Goal: Task Accomplishment & Management: Use online tool/utility

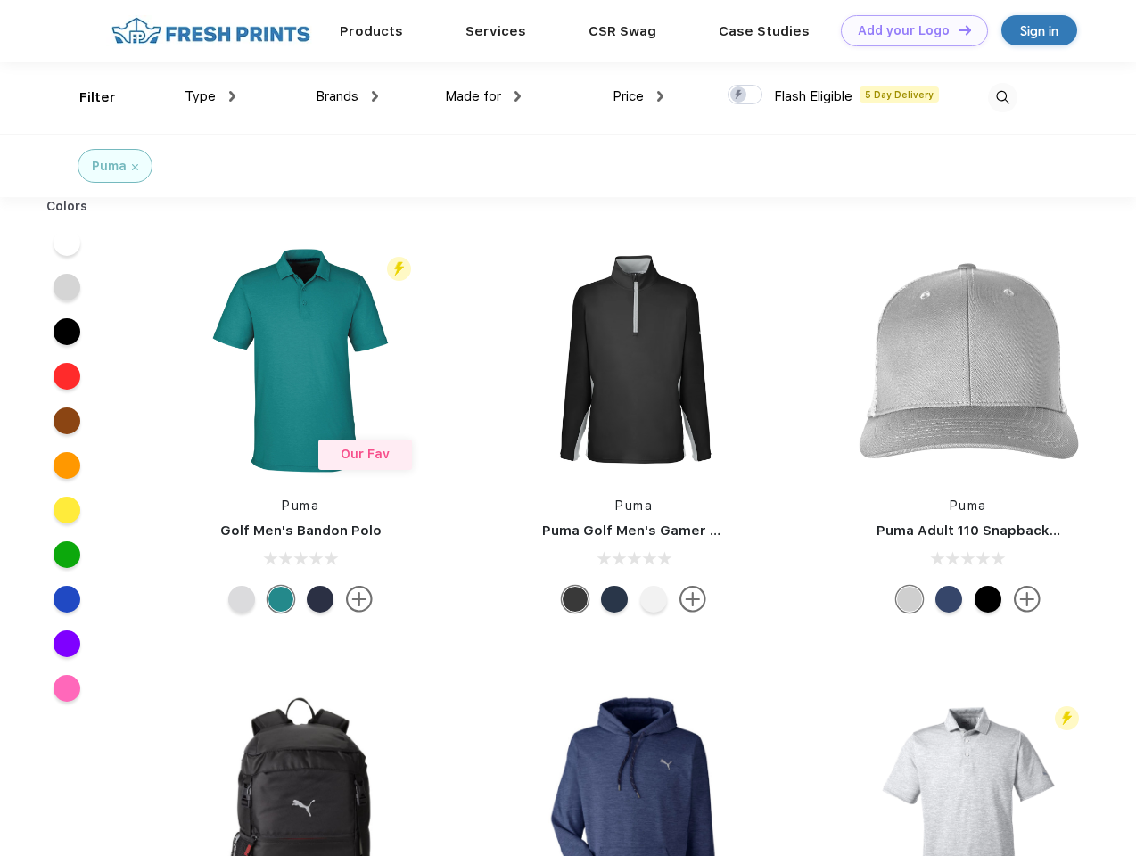
scroll to position [1, 0]
click at [908, 30] on link "Add your Logo Design Tool" at bounding box center [914, 30] width 147 height 31
click at [0, 0] on div "Design Tool" at bounding box center [0, 0] width 0 height 0
click at [957, 29] on link "Add your Logo Design Tool" at bounding box center [914, 30] width 147 height 31
click at [86, 97] on div "Filter" at bounding box center [97, 97] width 37 height 21
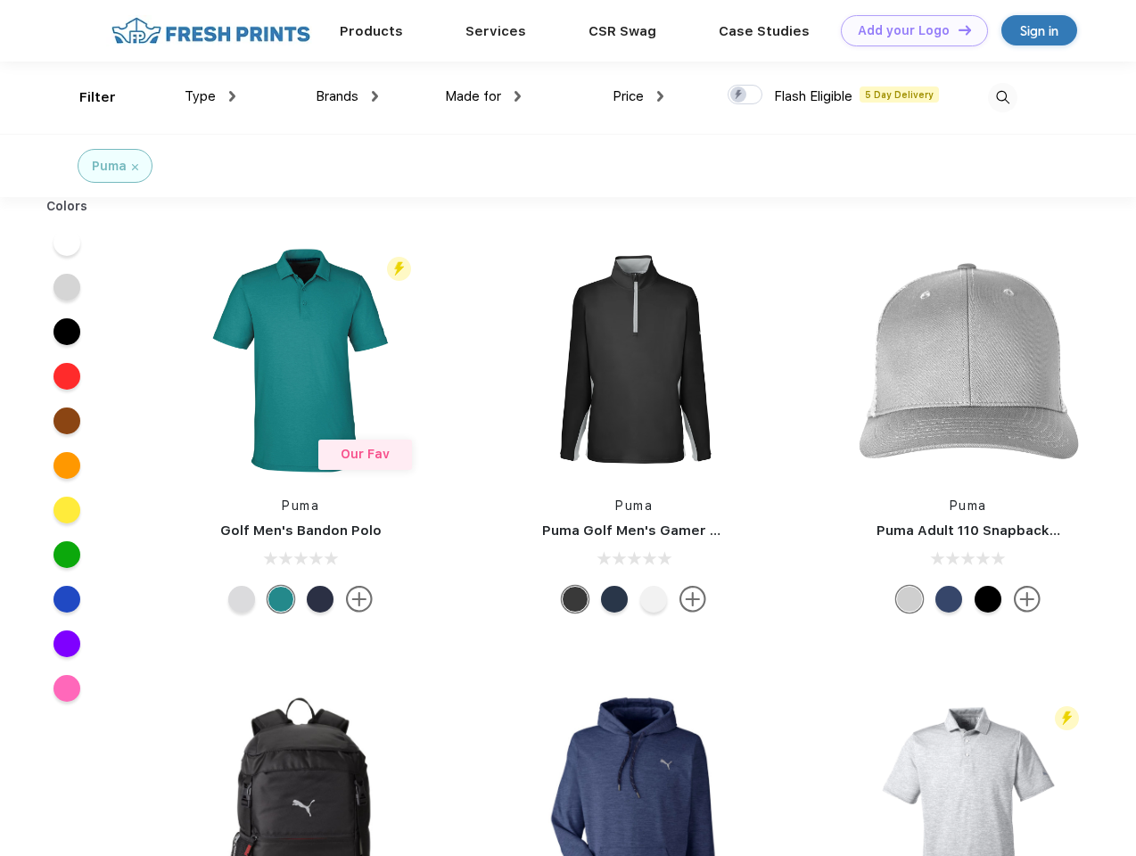
click at [210, 96] on span "Type" at bounding box center [200, 96] width 31 height 16
click at [347, 96] on span "Brands" at bounding box center [337, 96] width 43 height 16
click at [483, 96] on span "Made for" at bounding box center [473, 96] width 56 height 16
click at [639, 96] on span "Price" at bounding box center [628, 96] width 31 height 16
click at [746, 95] on div at bounding box center [745, 95] width 35 height 20
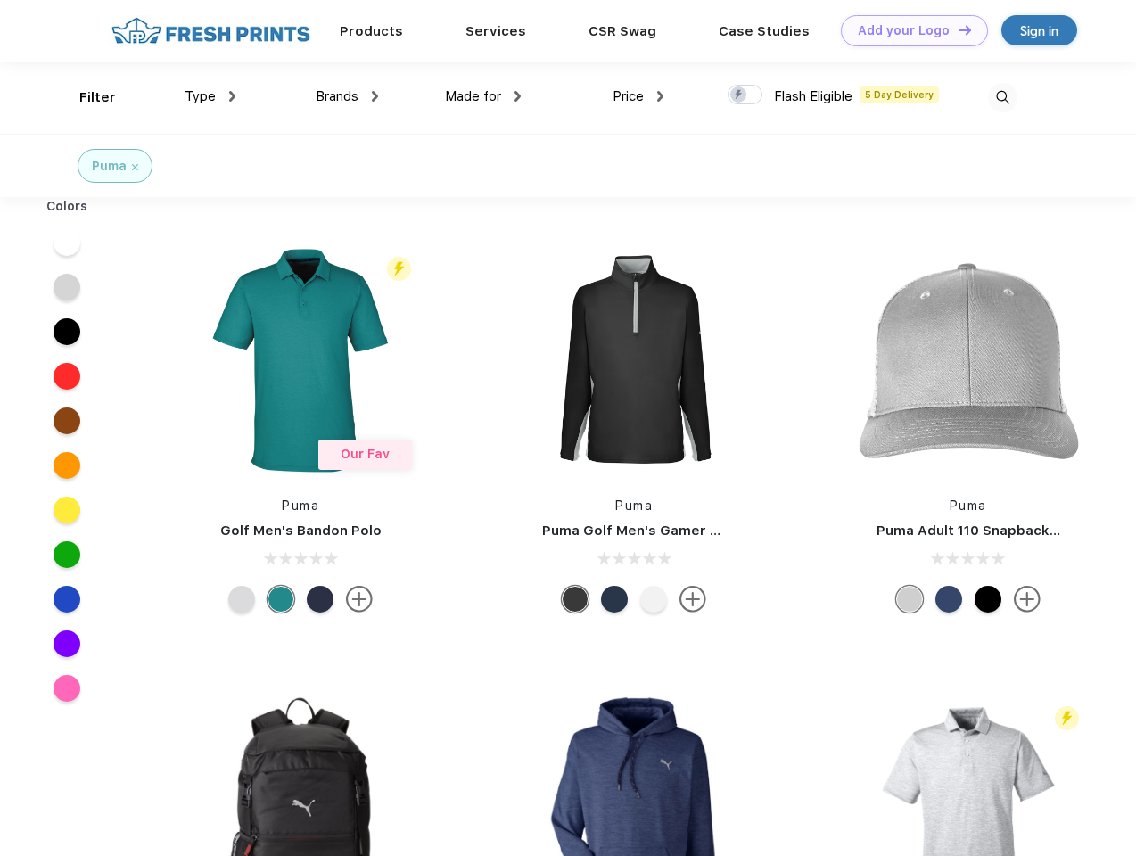
click at [739, 95] on input "checkbox" at bounding box center [734, 90] width 12 height 12
click at [1002, 97] on img at bounding box center [1002, 97] width 29 height 29
